Goal: Book appointment/travel/reservation

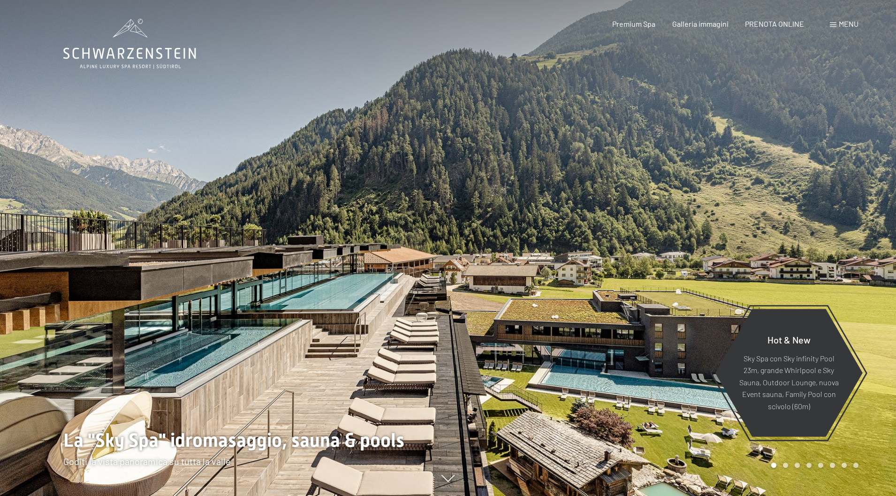
click at [842, 27] on span "Menu" at bounding box center [849, 23] width 20 height 9
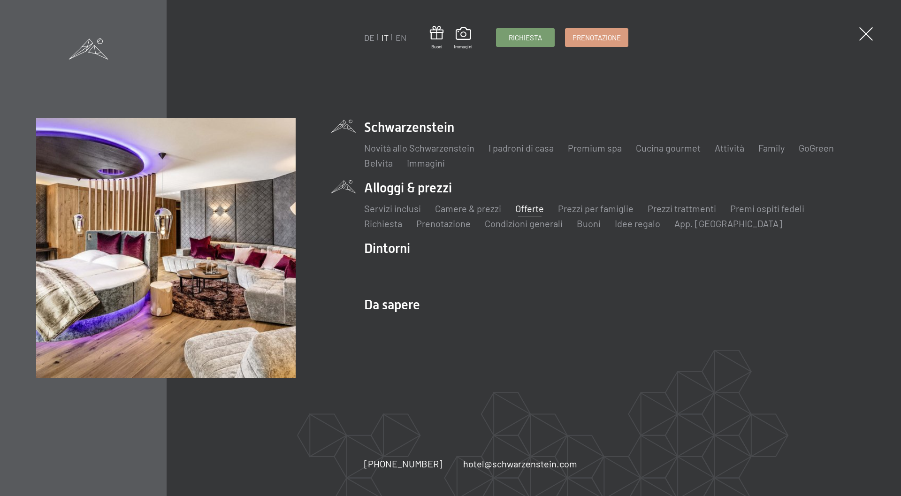
click at [524, 208] on link "Offerte" at bounding box center [529, 208] width 29 height 11
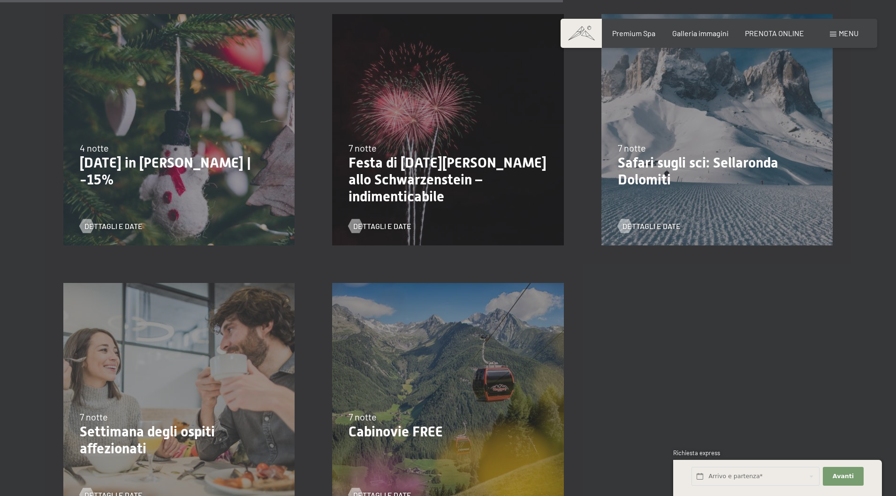
scroll to position [1126, 0]
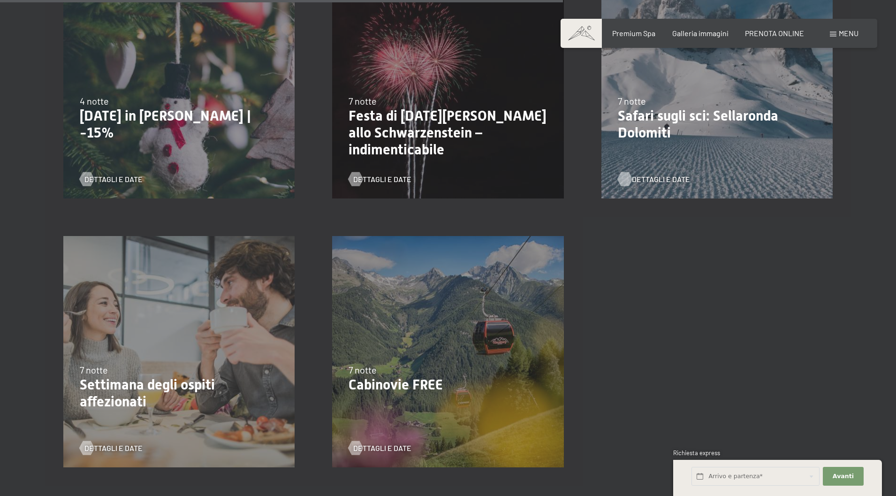
click at [641, 178] on span "Dettagli e Date" at bounding box center [661, 179] width 58 height 10
click at [355, 177] on div at bounding box center [356, 179] width 8 height 14
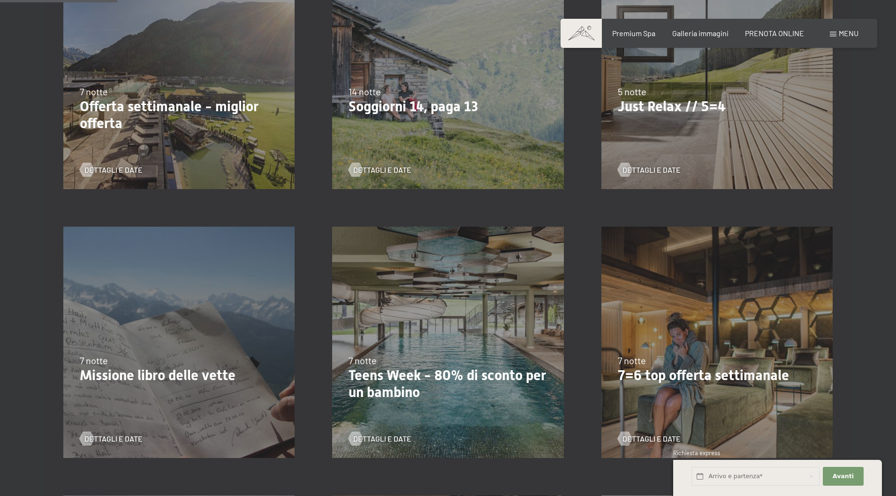
scroll to position [235, 0]
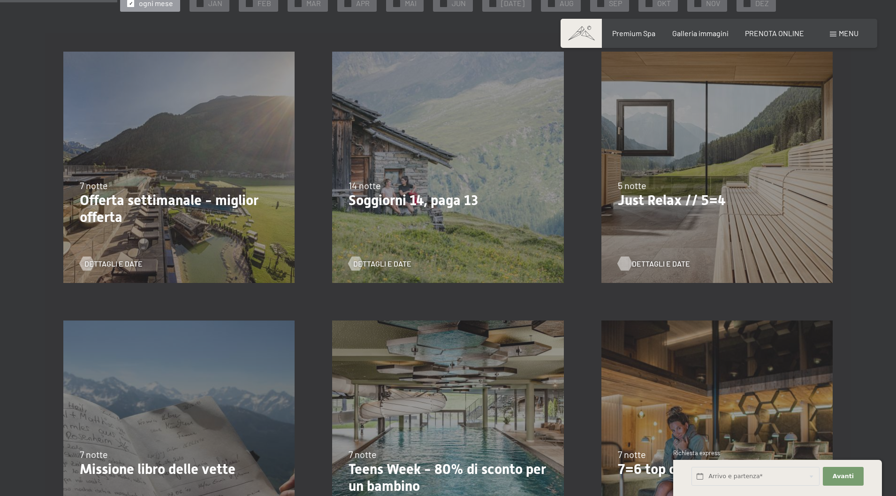
click at [626, 262] on div at bounding box center [625, 263] width 8 height 14
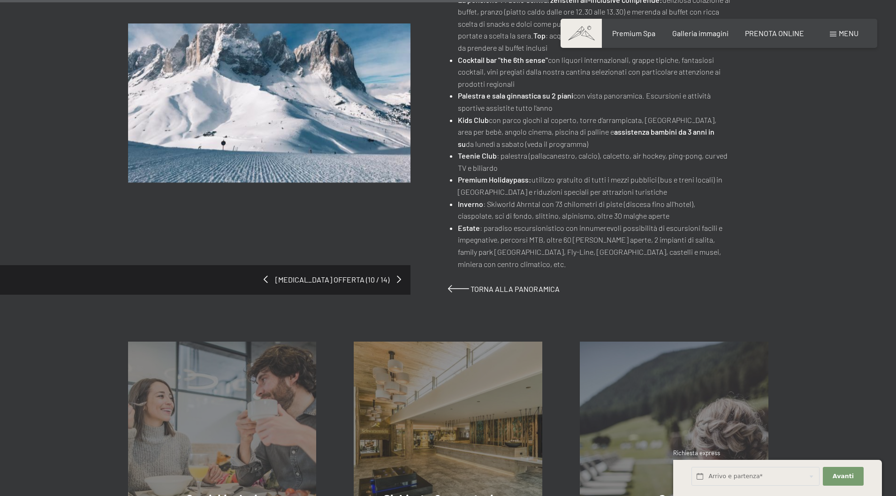
scroll to position [797, 0]
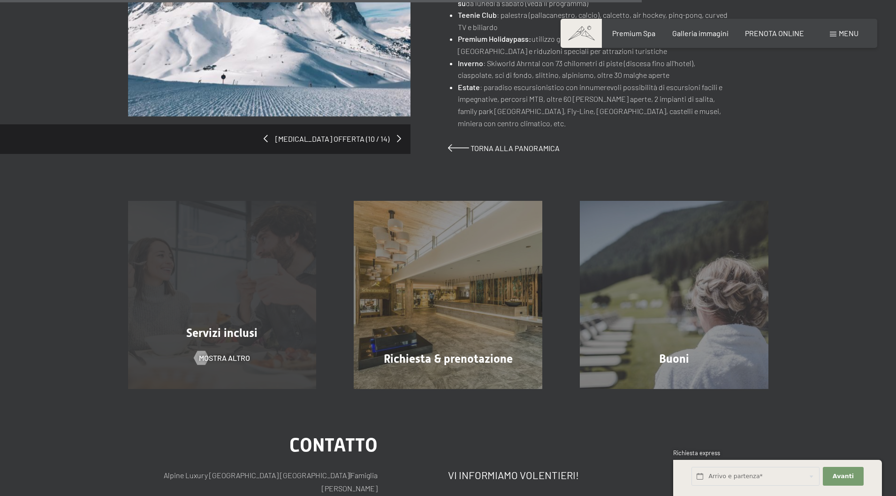
click at [237, 325] on div "Servizi inclusi" at bounding box center [222, 333] width 226 height 16
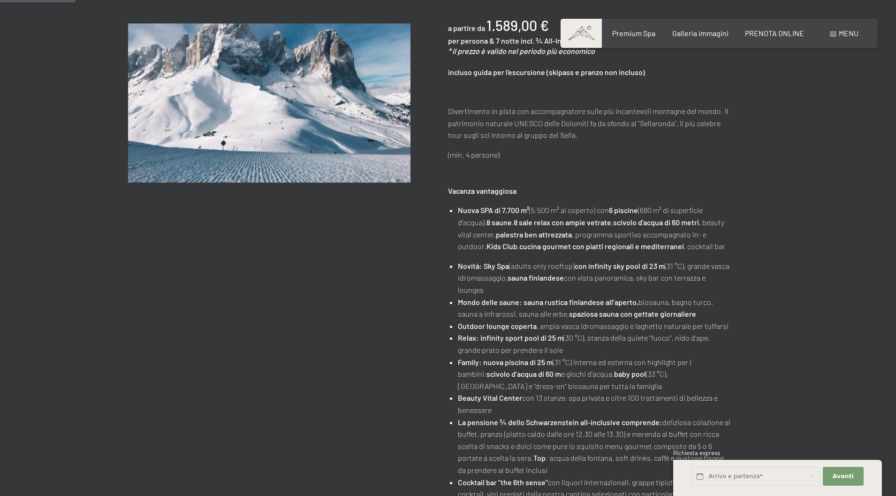
scroll to position [0, 0]
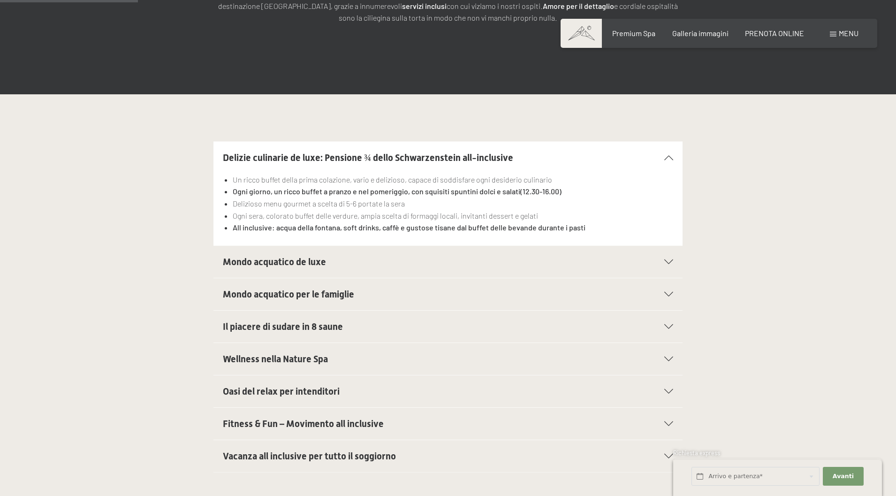
scroll to position [328, 0]
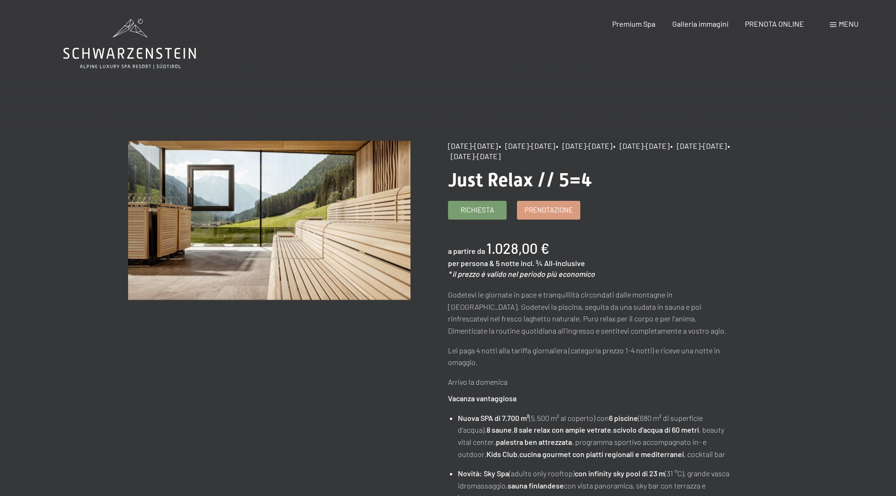
scroll to position [94, 0]
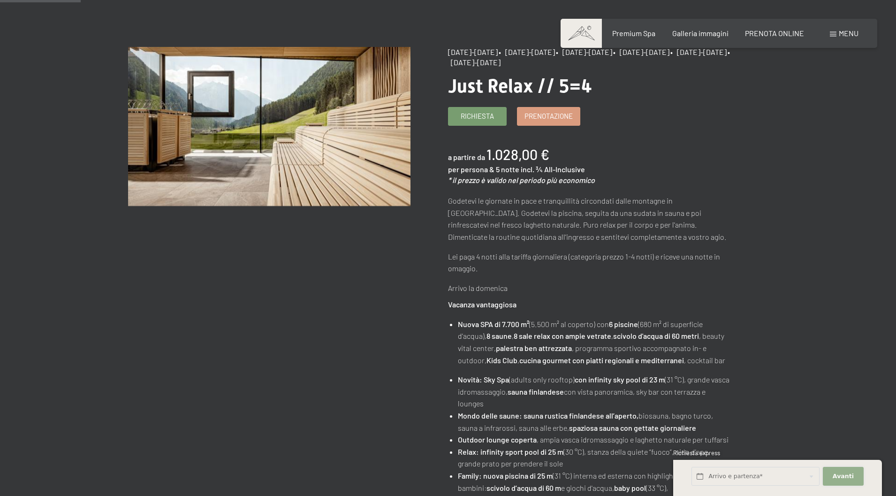
click at [841, 474] on span "Avanti" at bounding box center [843, 476] width 21 height 8
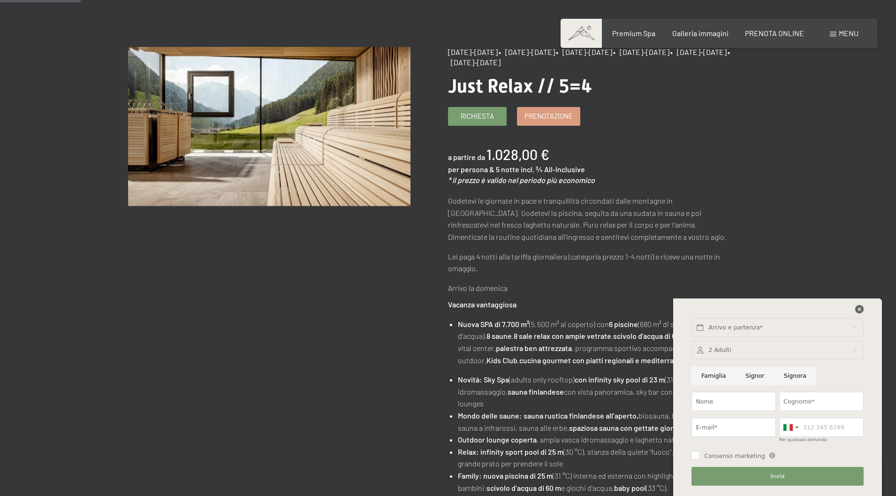
click at [860, 311] on icon at bounding box center [859, 309] width 8 height 8
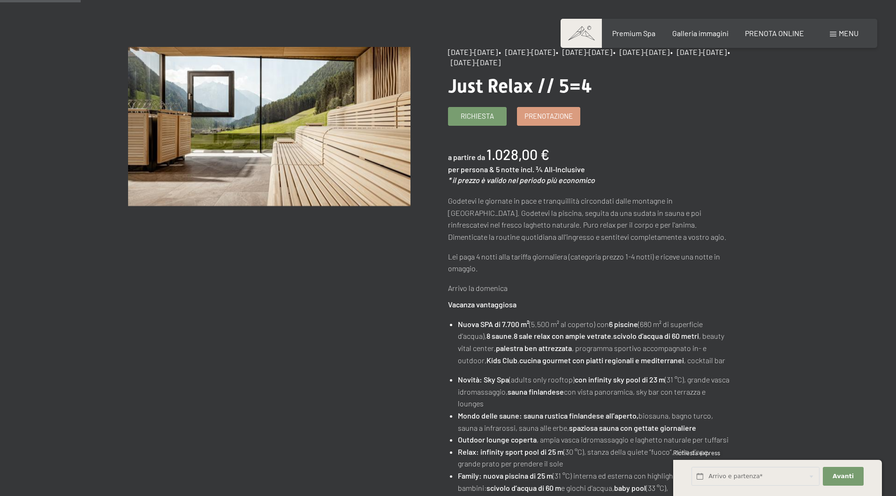
scroll to position [235, 0]
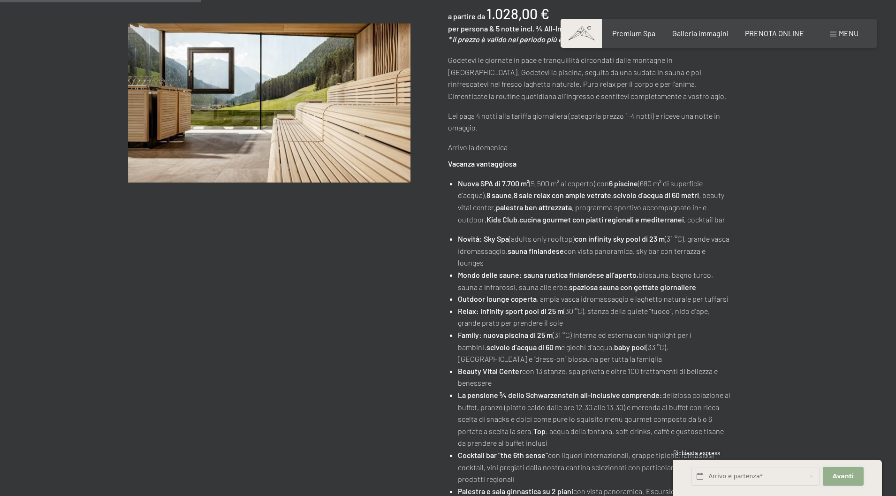
click at [853, 477] on button "Avanti Nascondere i campi dell'indirizzo" at bounding box center [843, 476] width 40 height 19
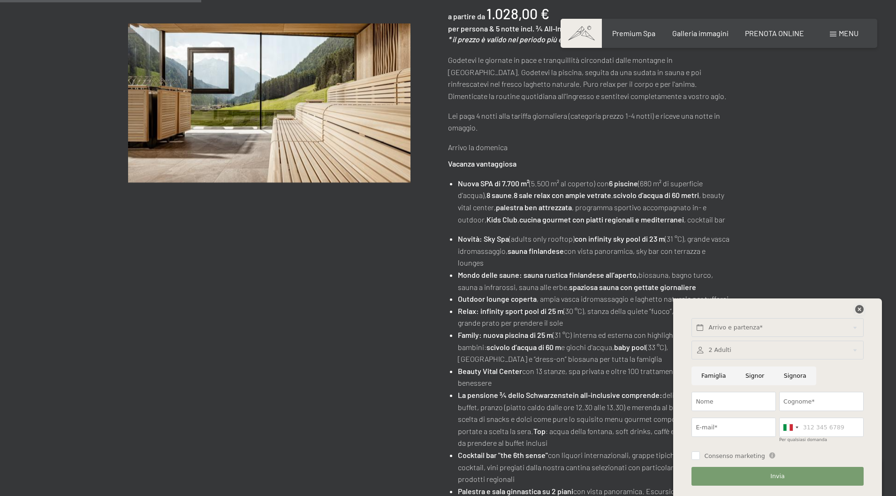
click at [863, 311] on icon at bounding box center [859, 309] width 8 height 8
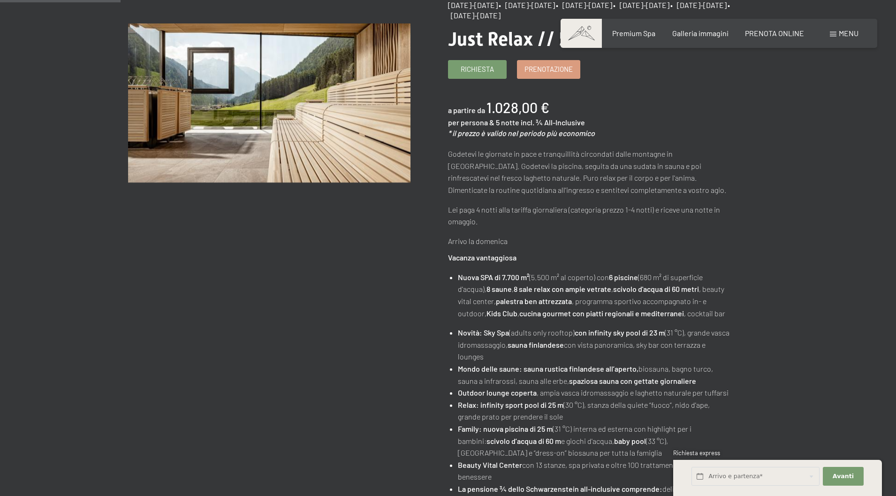
scroll to position [0, 0]
